Goal: Information Seeking & Learning: Learn about a topic

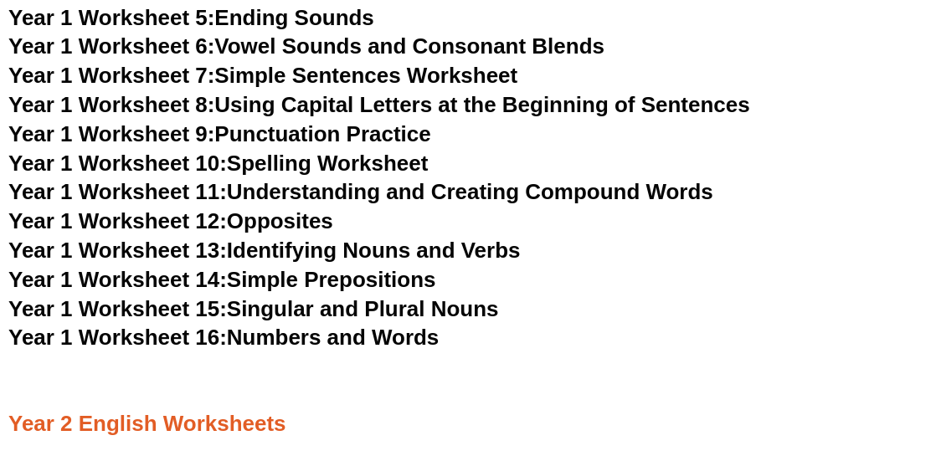
scroll to position [3009, 0]
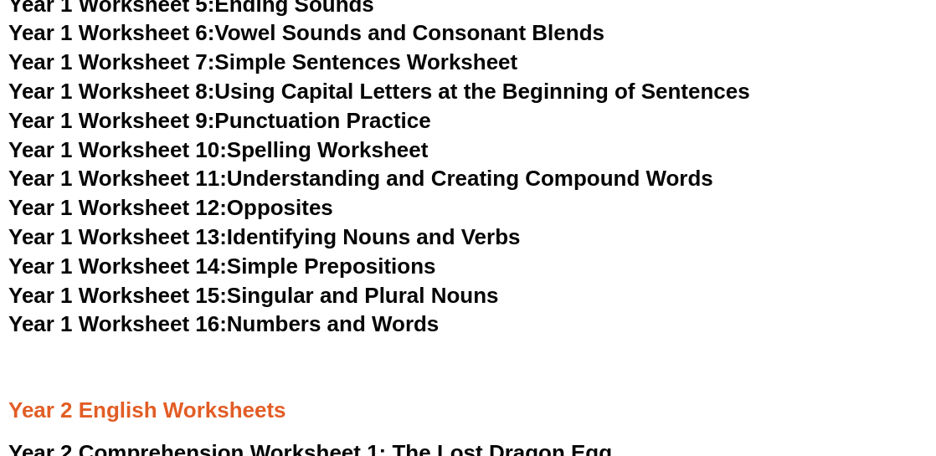
click at [467, 296] on link "Year 1 Worksheet 15: Singular and Plural Nouns" at bounding box center [253, 295] width 491 height 25
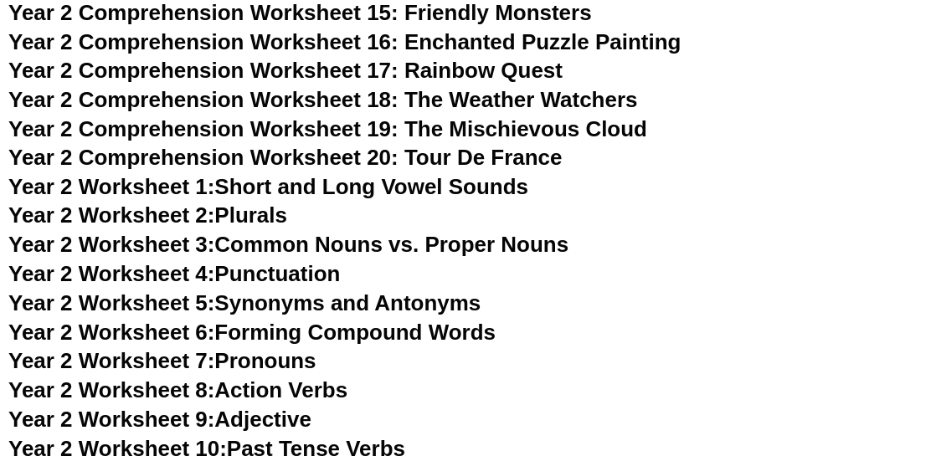
scroll to position [3846, 0]
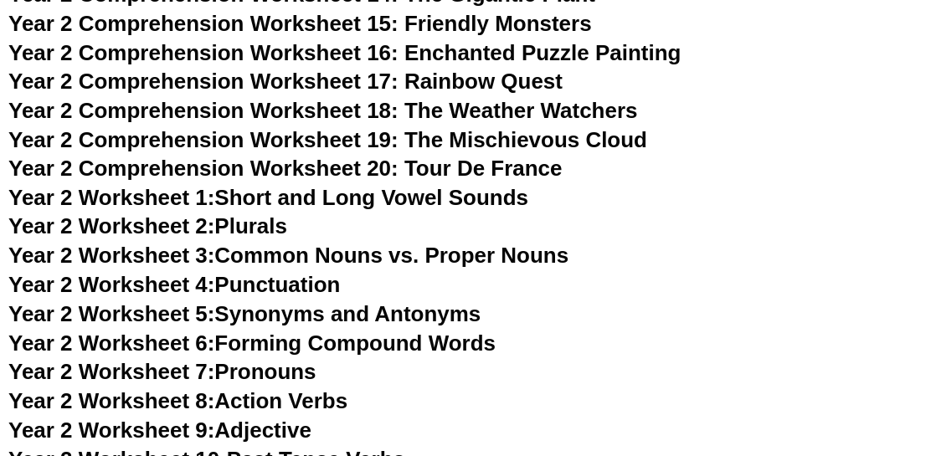
click at [255, 224] on link "Year 2 Worksheet 2: Plurals" at bounding box center [147, 226] width 279 height 25
click at [341, 285] on link "Year 2 Worksheet 4: Punctuation" at bounding box center [174, 285] width 332 height 25
click at [410, 316] on link "Year 2 Worksheet 5: Synonyms and Antonyms" at bounding box center [244, 314] width 473 height 25
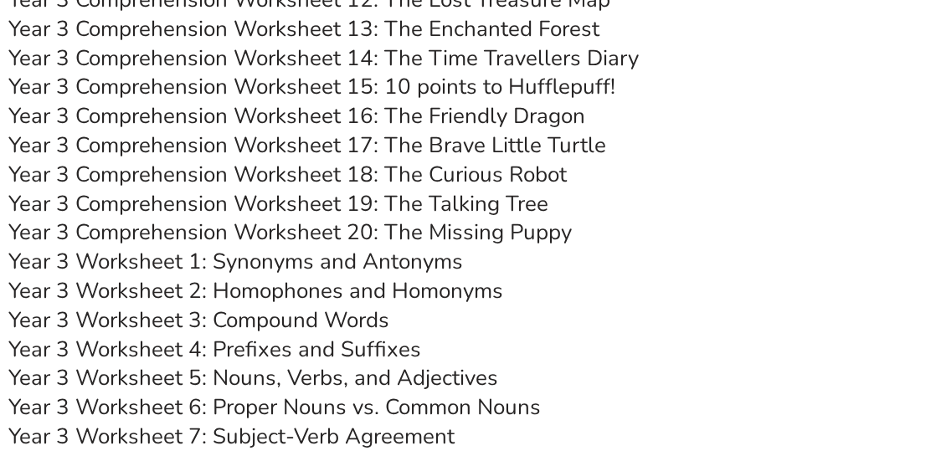
scroll to position [5102, 0]
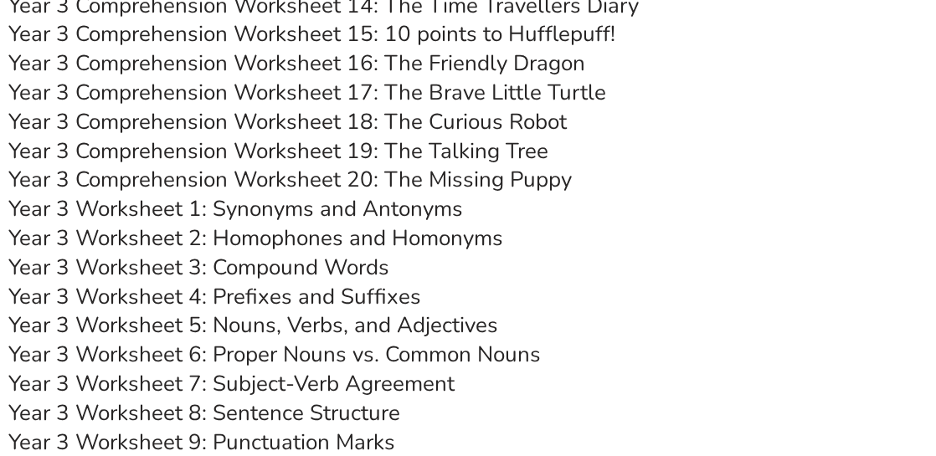
click at [429, 207] on link "Year 3 Worksheet 1: Synonyms and Antonyms" at bounding box center [235, 208] width 455 height 29
click at [372, 265] on link "Year 3 Worksheet 3: Compound Words" at bounding box center [198, 267] width 381 height 29
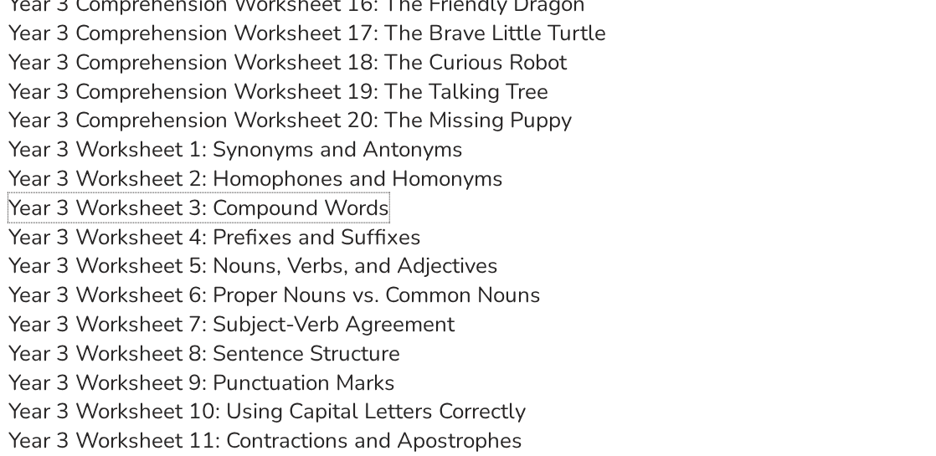
scroll to position [5186, 0]
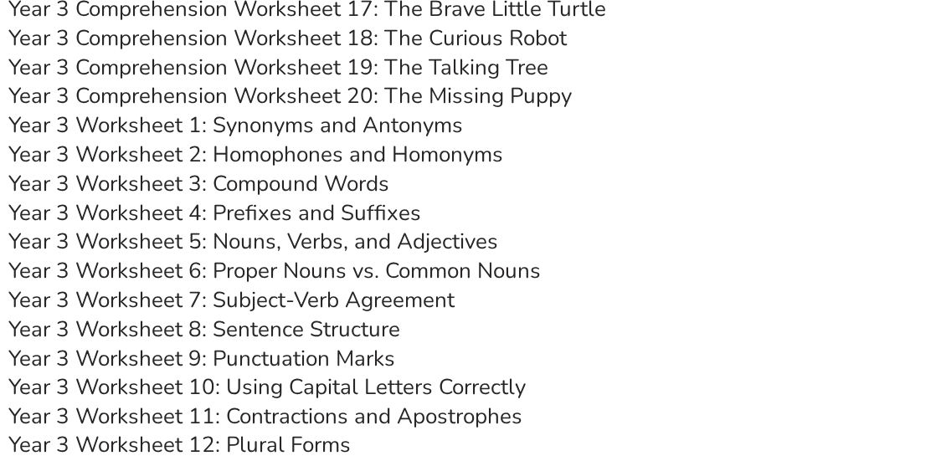
click at [421, 248] on link "Year 3 Worksheet 5: Nouns, Verbs, and Adjectives" at bounding box center [253, 241] width 490 height 29
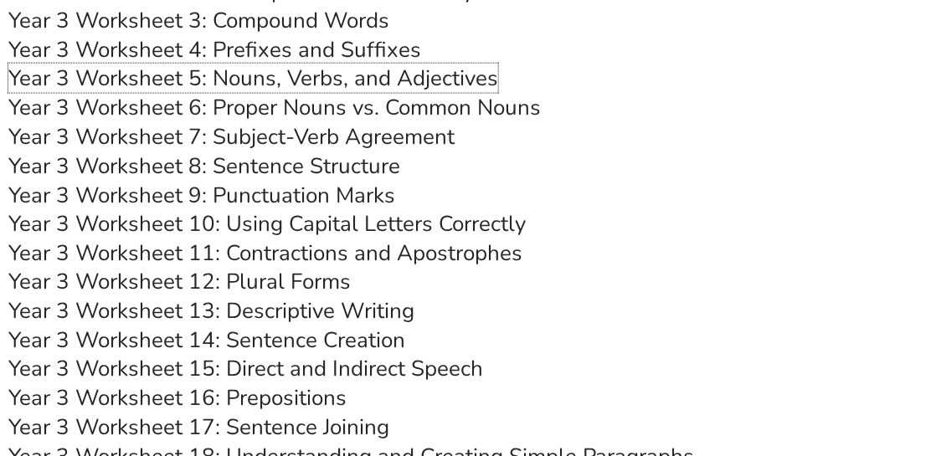
scroll to position [5353, 0]
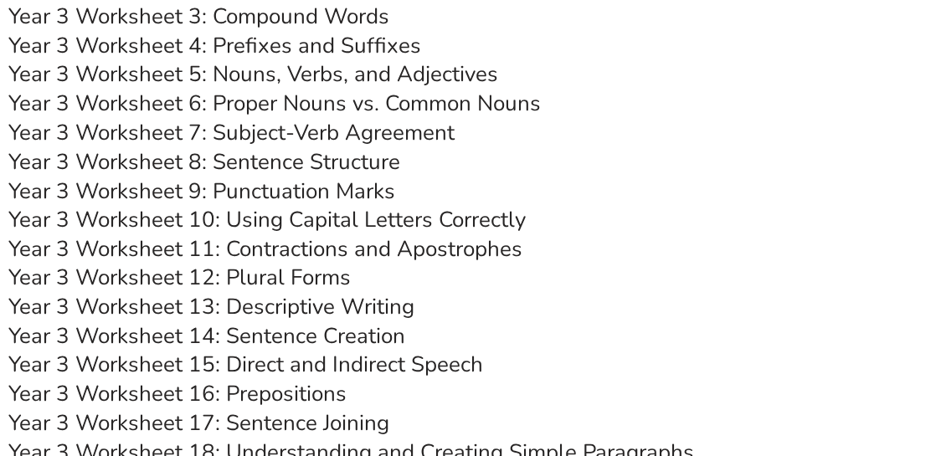
click at [380, 195] on link "Year 3 Worksheet 9: Punctuation Marks" at bounding box center [201, 191] width 387 height 29
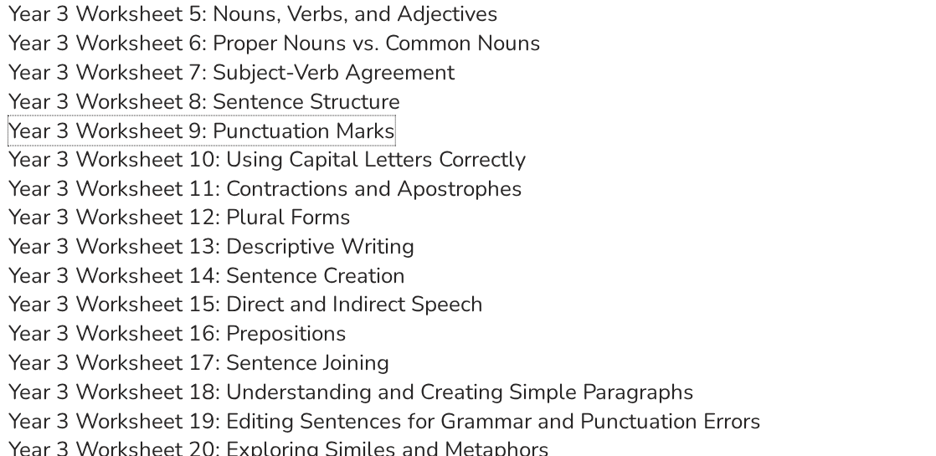
scroll to position [5437, 0]
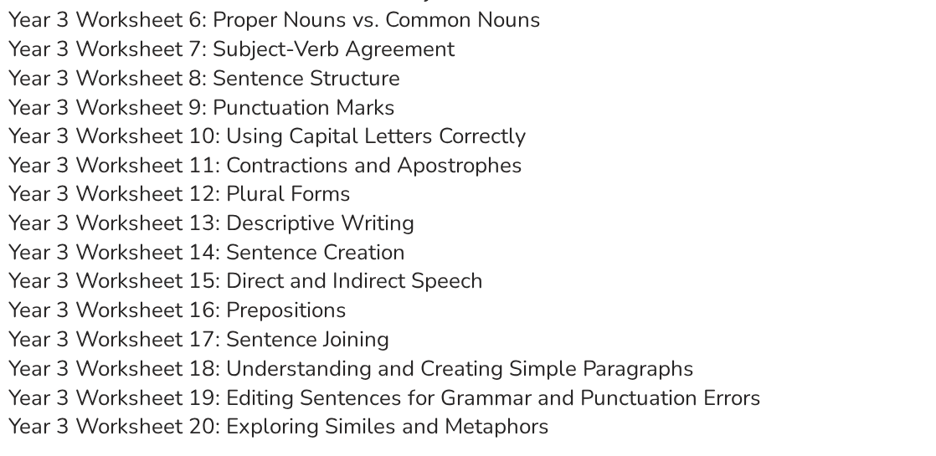
click at [392, 248] on link "Year 3 Worksheet 14: Sentence Creation" at bounding box center [206, 253] width 397 height 29
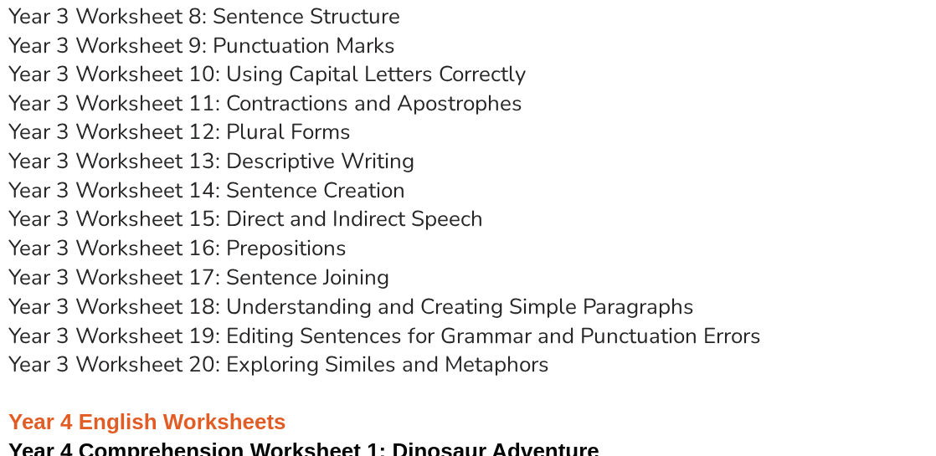
scroll to position [5521, 0]
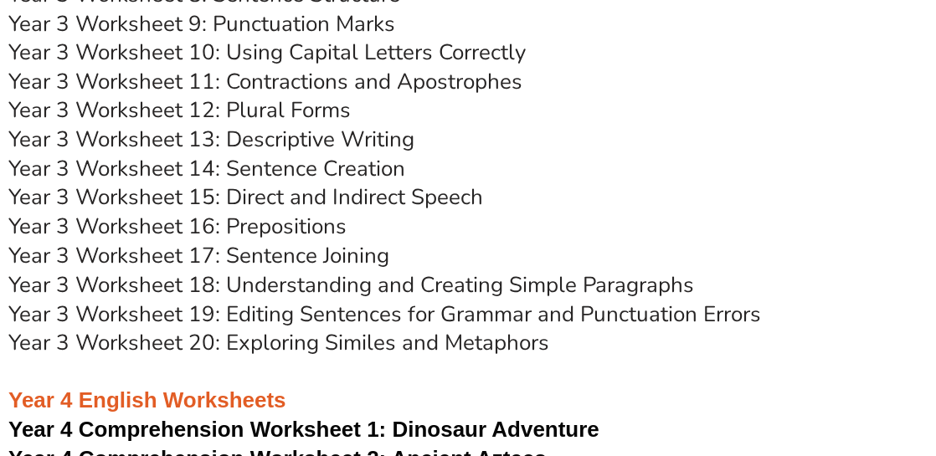
click at [363, 251] on link "Year 3 Worksheet 17: Sentence Joining" at bounding box center [198, 256] width 381 height 29
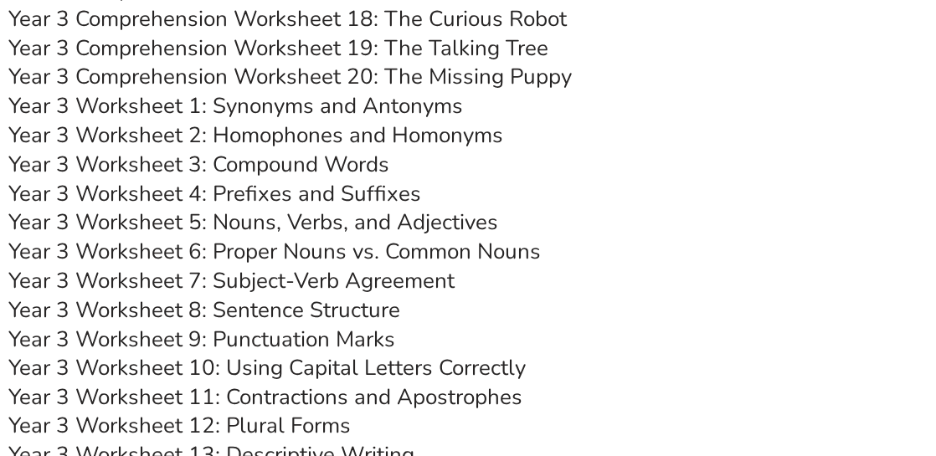
scroll to position [5186, 0]
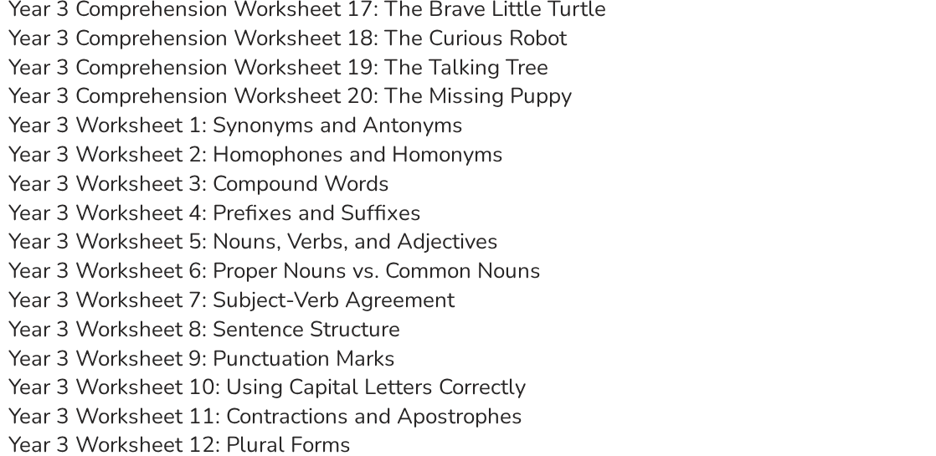
click at [349, 131] on link "Year 3 Worksheet 1: Synonyms and Antonyms" at bounding box center [235, 125] width 455 height 29
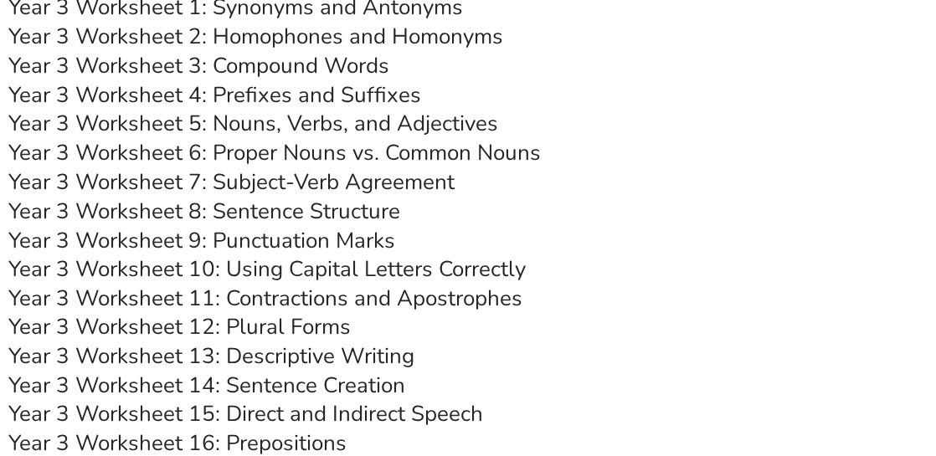
scroll to position [5269, 0]
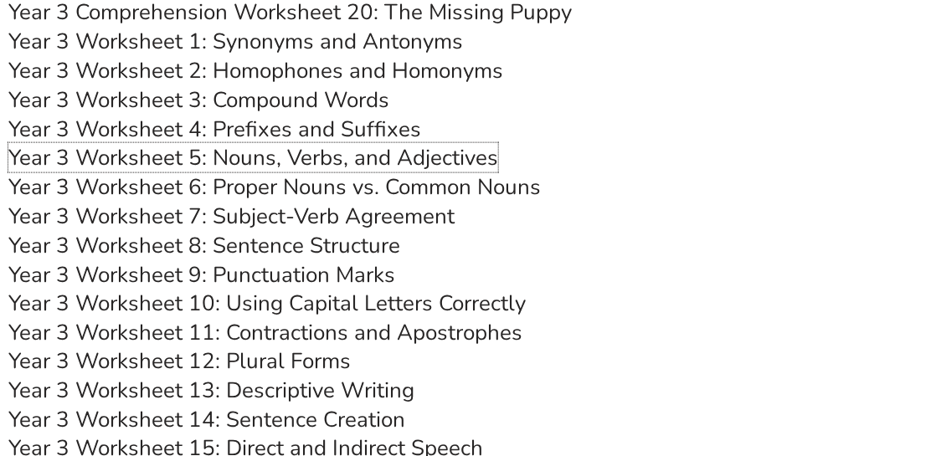
click at [270, 155] on link "Year 3 Worksheet 5: Nouns, Verbs, and Adjectives" at bounding box center [253, 157] width 490 height 29
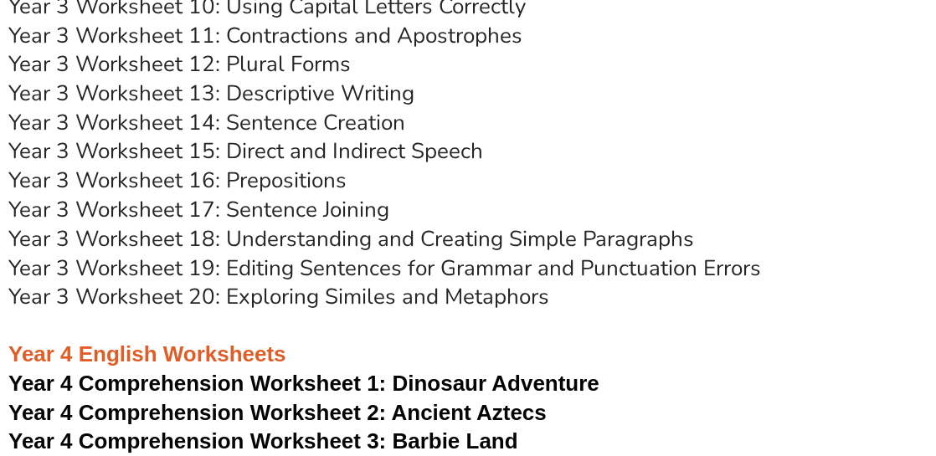
scroll to position [5604, 0]
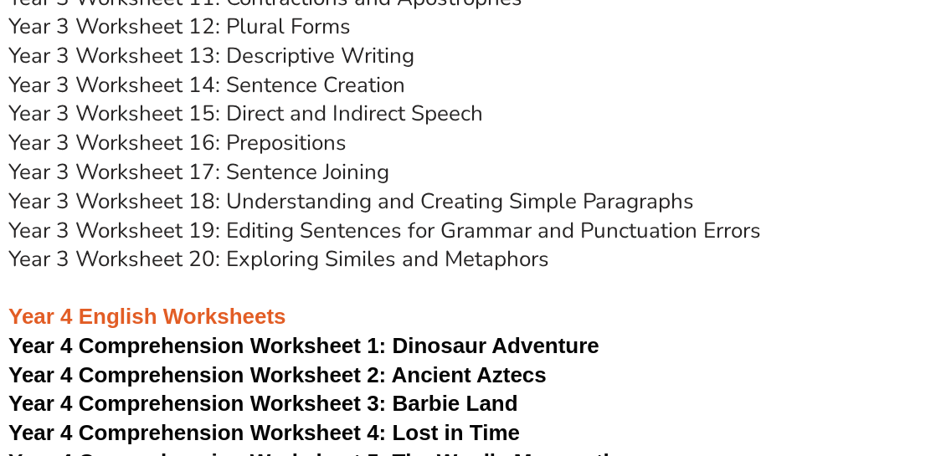
click at [357, 158] on link "Year 3 Worksheet 17: Sentence Joining" at bounding box center [198, 172] width 381 height 29
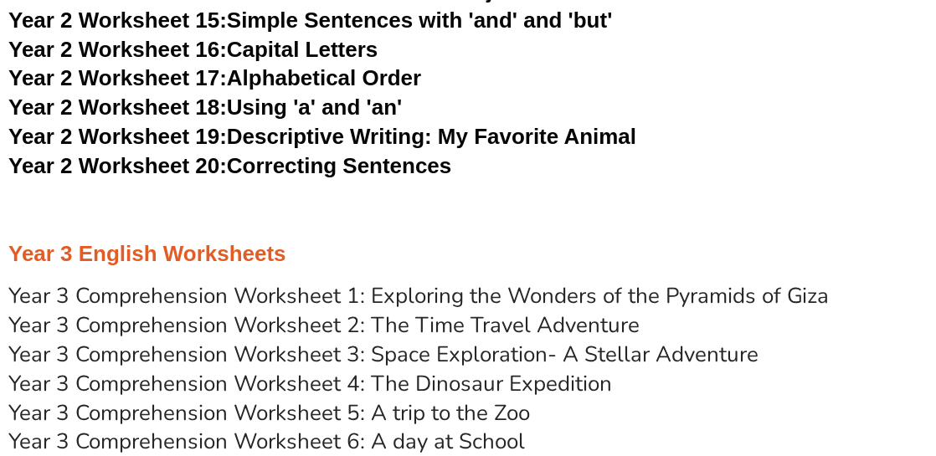
scroll to position [4516, 0]
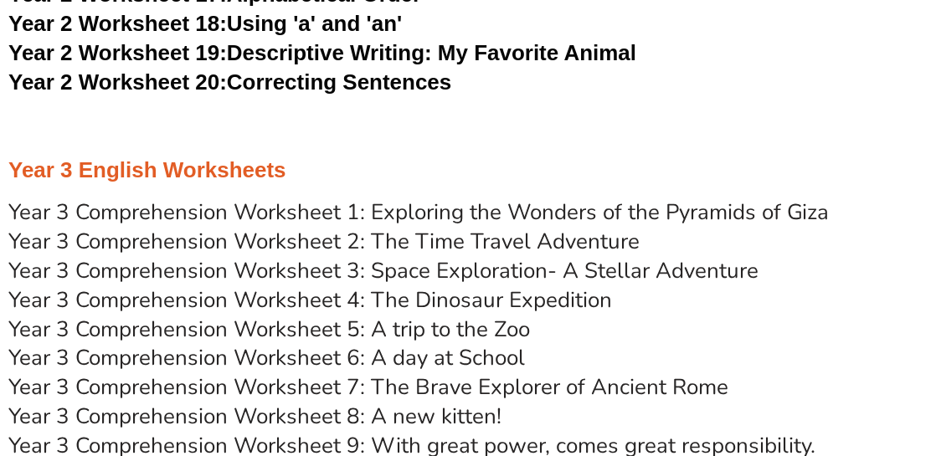
click at [573, 237] on link "Year 3 Comprehension Worksheet 2: The Time Travel Adventure" at bounding box center [323, 241] width 631 height 29
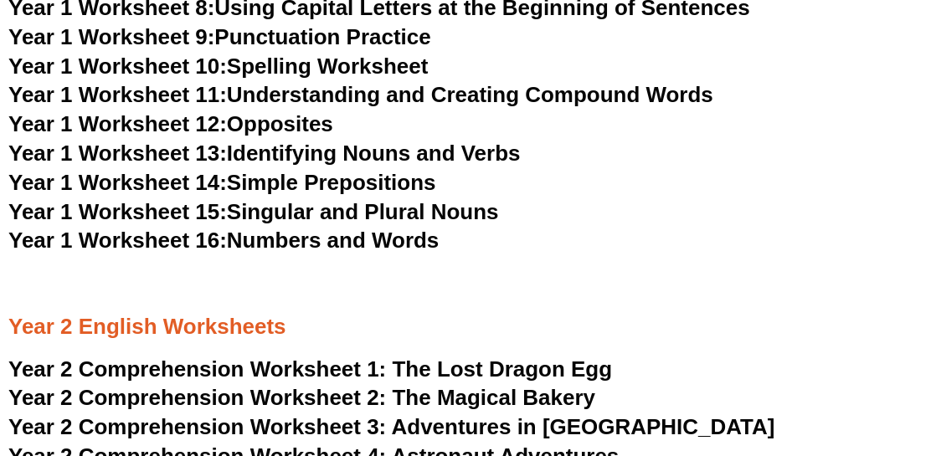
scroll to position [3176, 0]
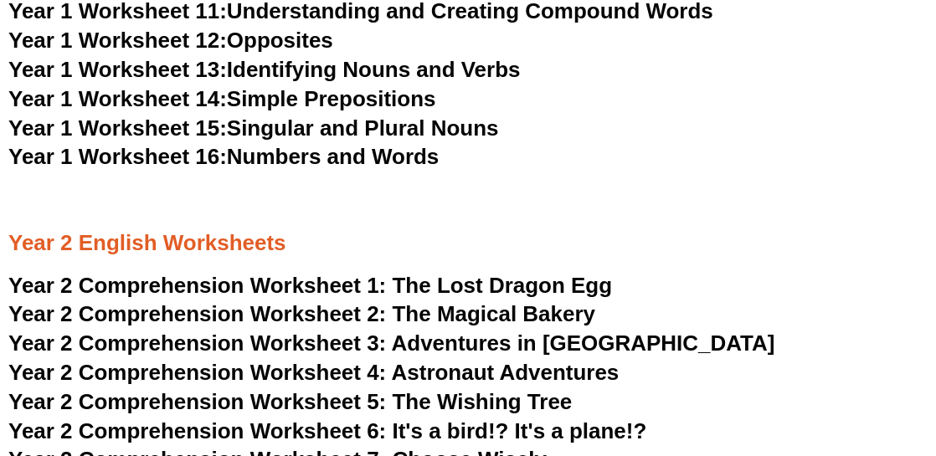
click at [445, 308] on span "The Magical Bakery" at bounding box center [494, 313] width 203 height 25
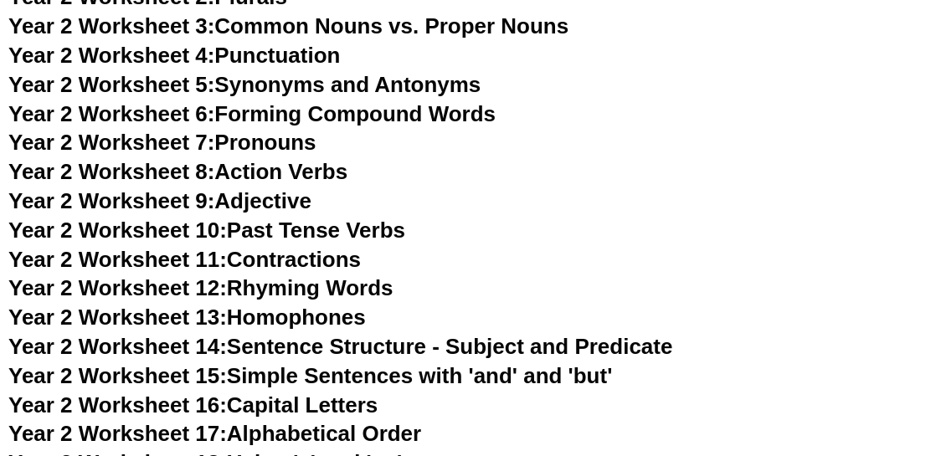
scroll to position [4097, 0]
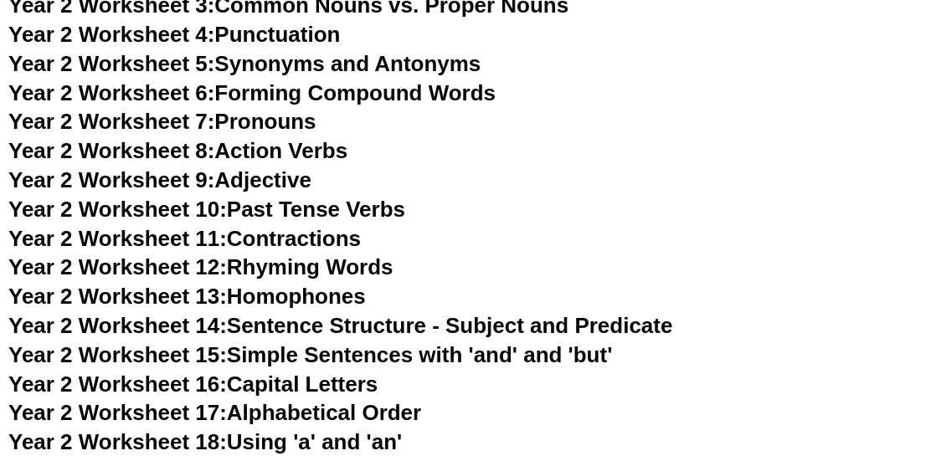
click at [378, 258] on link "Year 2 Worksheet 12: Rhyming Words" at bounding box center [200, 267] width 385 height 25
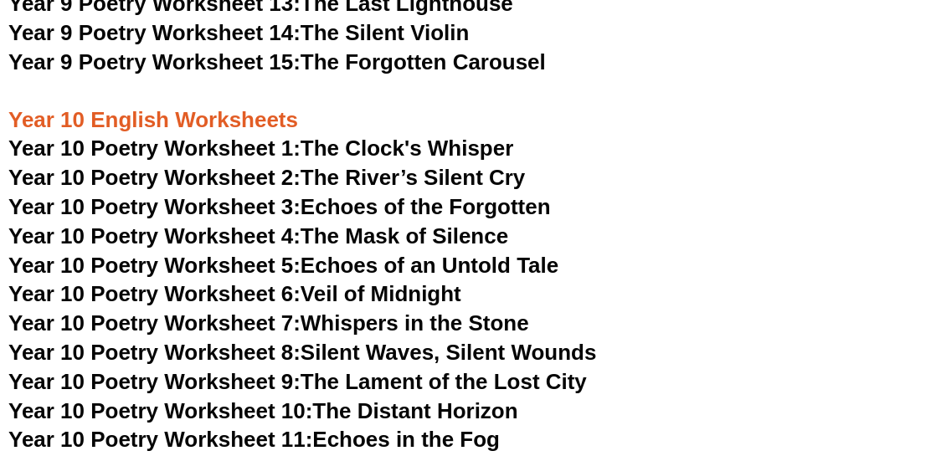
scroll to position [11337, 0]
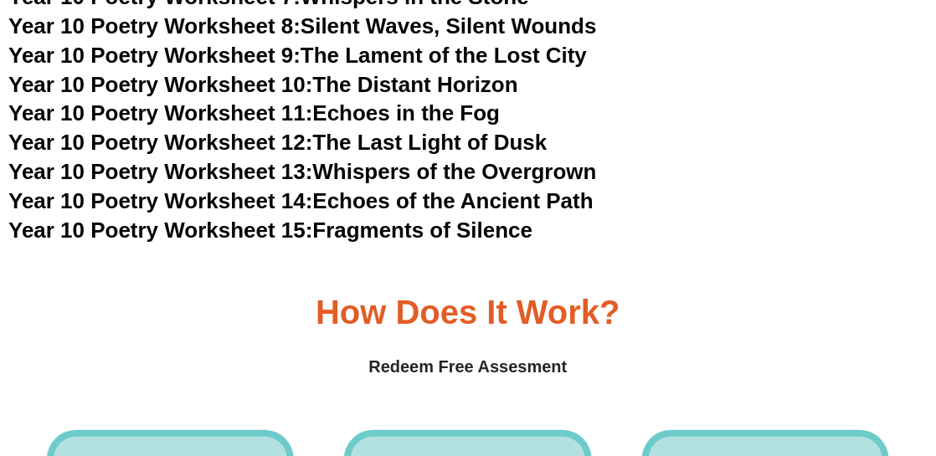
click at [351, 188] on h3 "Year 10 Poetry Worksheet 14: Echoes of the Ancient Path" at bounding box center [467, 202] width 919 height 28
click at [373, 188] on link "Year 10 Poetry Worksheet 14: Echoes of the Ancient Path" at bounding box center [300, 200] width 585 height 25
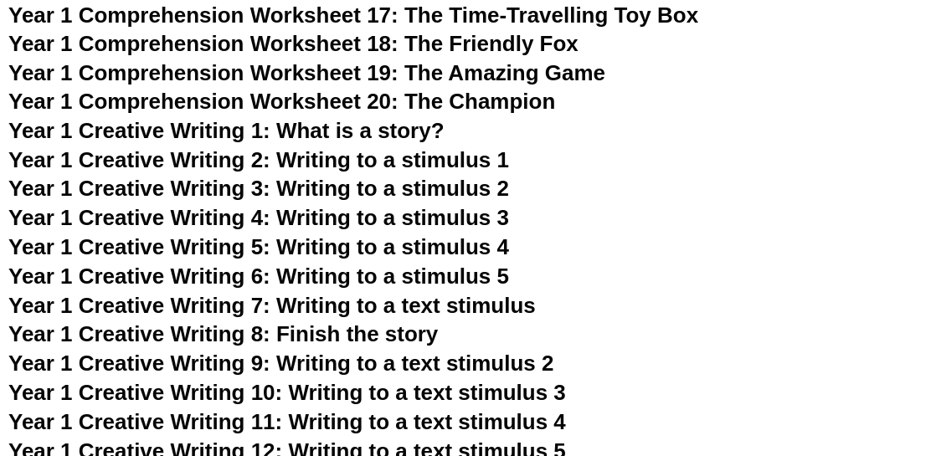
scroll to position [2275, 0]
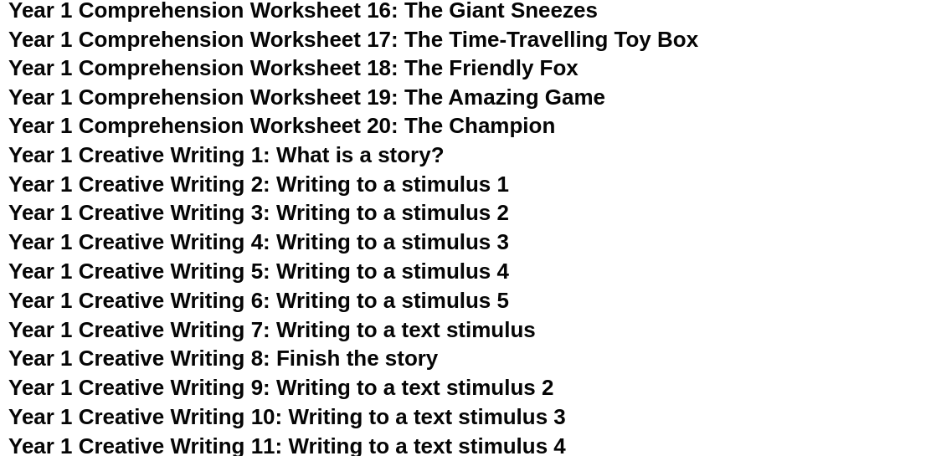
click at [402, 182] on span "Year 1 Creative Writing 2: Writing to a stimulus 1" at bounding box center [258, 184] width 501 height 25
click at [470, 214] on span "Year 1 Creative Writing 3: Writing to a stimulus 2" at bounding box center [258, 213] width 501 height 25
click at [408, 242] on span "Year 1 Creative Writing 4: Writing to a stimulus 3" at bounding box center [258, 242] width 501 height 25
click at [380, 275] on span "Year 1 Creative Writing 5: Writing to a stimulus 4" at bounding box center [258, 272] width 501 height 25
click at [496, 294] on span "Year 1 Creative Writing 6: Writing to a stimulus 5" at bounding box center [258, 301] width 501 height 25
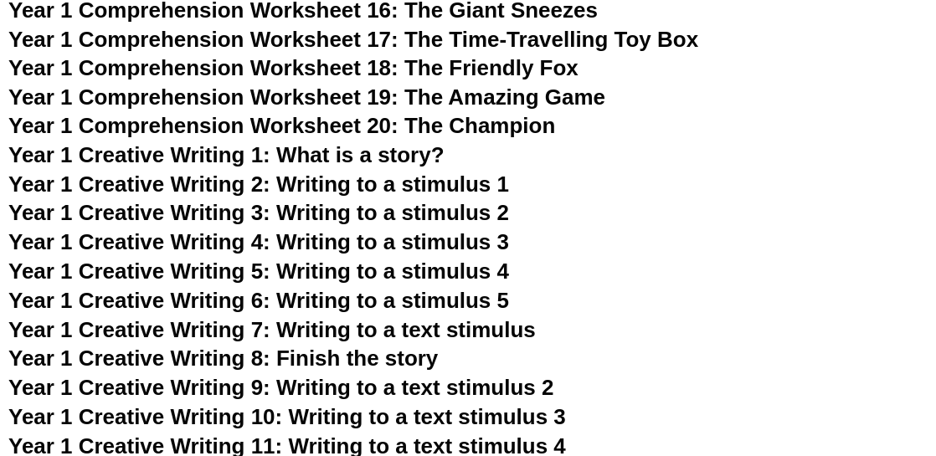
click at [429, 359] on span "Year 1 Creative Writing 8: Finish the story" at bounding box center [223, 359] width 430 height 25
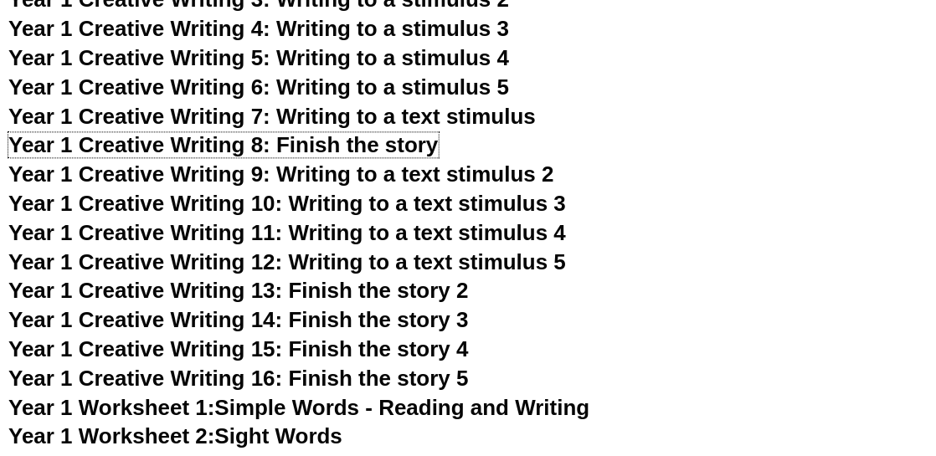
scroll to position [2526, 0]
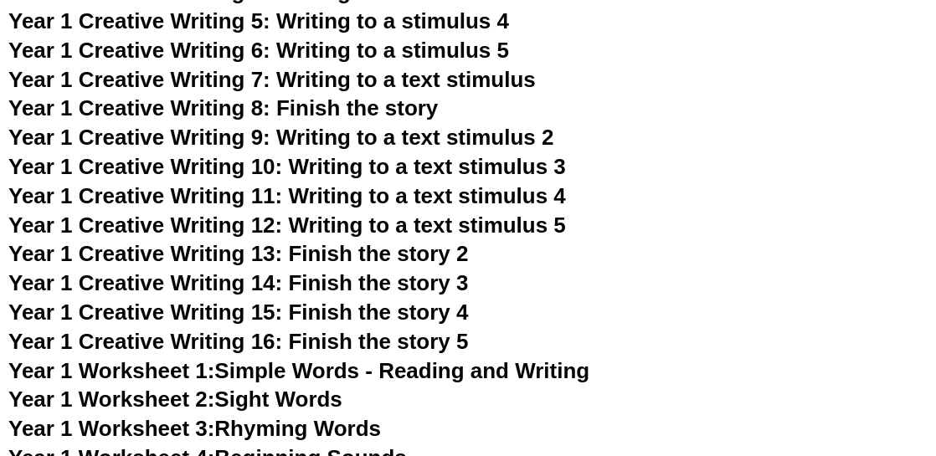
click at [507, 147] on span "Year 1 Creative Writing 9: Writing to a text stimulus 2" at bounding box center [281, 137] width 546 height 25
